Goal: Task Accomplishment & Management: Manage account settings

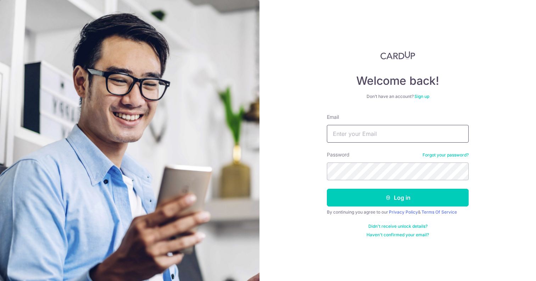
click at [393, 131] on input "Email" at bounding box center [398, 134] width 142 height 18
type input "[EMAIL_ADDRESS][DOMAIN_NAME]"
click at [327, 188] on button "Log in" at bounding box center [398, 197] width 142 height 18
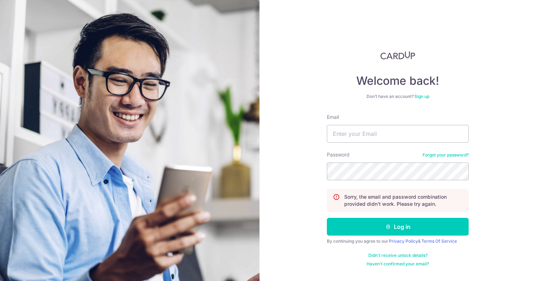
click at [371, 150] on form "Email Password Forgot your password? Sorry, the email and password combination …" at bounding box center [398, 189] width 142 height 153
click at [364, 140] on input "Email" at bounding box center [398, 134] width 142 height 18
type input "[EMAIL_ADDRESS][DOMAIN_NAME]"
click at [327, 218] on button "Log in" at bounding box center [398, 227] width 142 height 18
